Goal: Task Accomplishment & Management: Complete application form

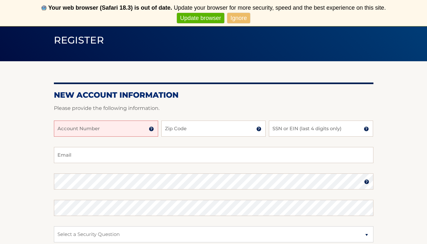
scroll to position [83, 0]
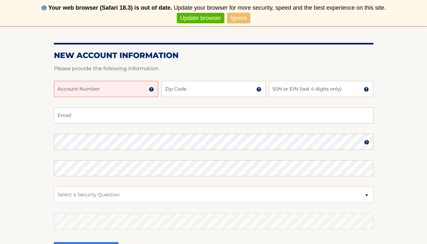
click at [131, 93] on input "Account Number" at bounding box center [106, 89] width 104 height 16
click at [151, 91] on img at bounding box center [151, 89] width 5 height 5
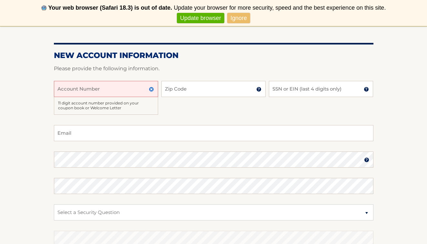
click at [128, 93] on input "Account Number" at bounding box center [106, 89] width 104 height 16
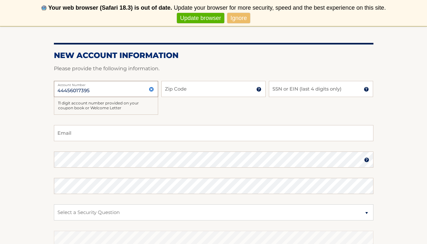
type input "44456017395"
type input "08005"
click at [322, 92] on input "SSN or EIN (last 4 digits only)" at bounding box center [321, 89] width 104 height 16
type input "6748"
click at [152, 91] on img at bounding box center [151, 89] width 5 height 5
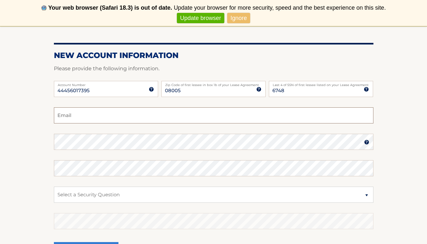
click at [142, 117] on input "Email" at bounding box center [214, 116] width 320 height 16
type input "mionejohn827@gmail.com"
select select "4"
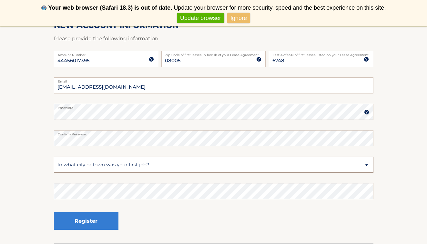
scroll to position [126, 0]
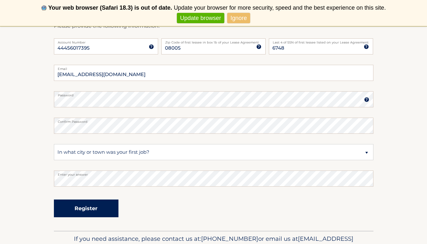
click at [98, 214] on button "Register" at bounding box center [86, 209] width 65 height 18
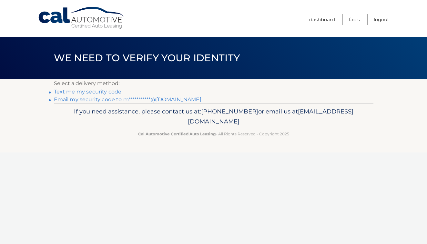
click at [112, 90] on link "Text me my security code" at bounding box center [88, 92] width 68 height 6
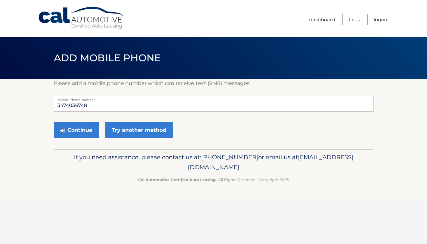
click at [103, 103] on input "3474036748" at bounding box center [214, 104] width 320 height 16
type input "347403"
type input "3474033379"
click at [96, 107] on input "3474033379" at bounding box center [214, 104] width 320 height 16
click at [83, 130] on button "Continue" at bounding box center [76, 130] width 45 height 16
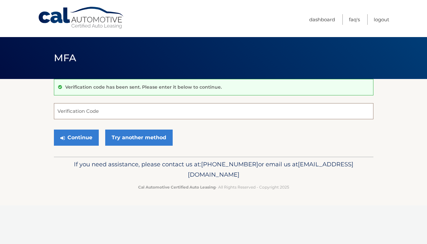
click at [108, 107] on input "Verification Code" at bounding box center [214, 111] width 320 height 16
type input "814318"
click at [84, 138] on button "Continue" at bounding box center [76, 138] width 45 height 16
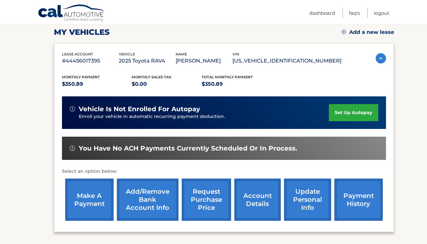
scroll to position [90, 0]
click at [103, 196] on link "make a payment" at bounding box center [89, 200] width 48 height 42
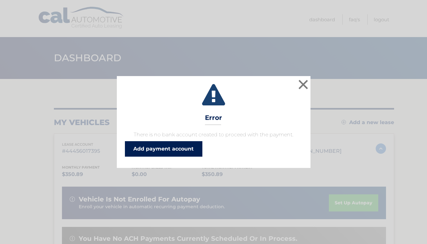
click at [182, 148] on link "Add payment account" at bounding box center [163, 148] width 77 height 15
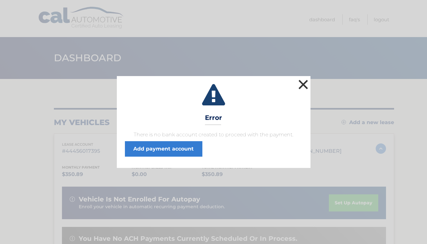
click at [301, 87] on button "×" at bounding box center [303, 84] width 13 height 13
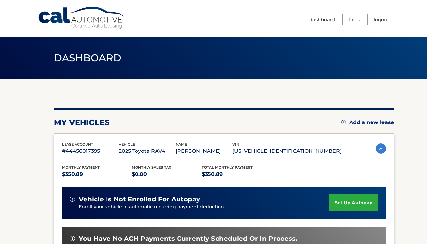
click at [100, 61] on span "Dashboard" at bounding box center [88, 58] width 68 height 12
click at [383, 19] on link "Logout" at bounding box center [381, 19] width 15 height 11
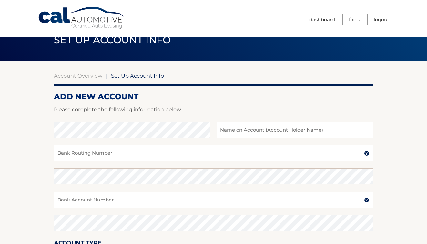
scroll to position [21, 0]
